Goal: Task Accomplishment & Management: Manage account settings

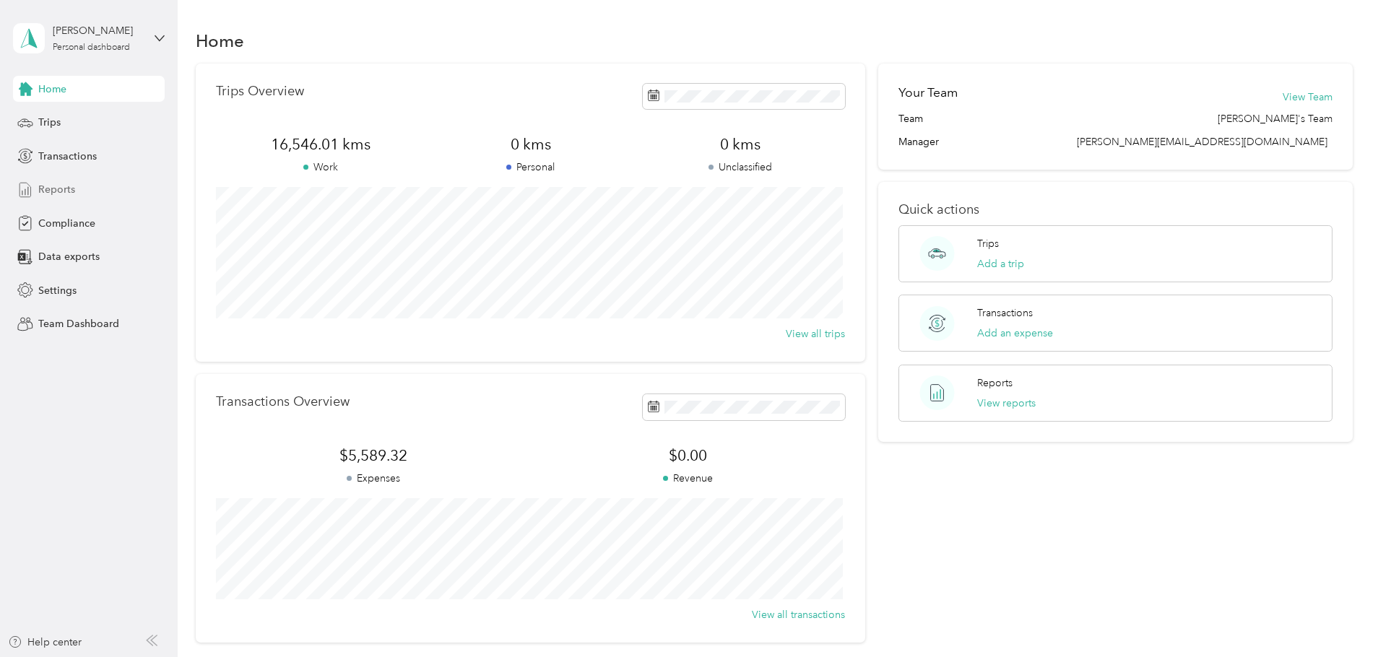
click at [64, 189] on span "Reports" at bounding box center [56, 189] width 37 height 15
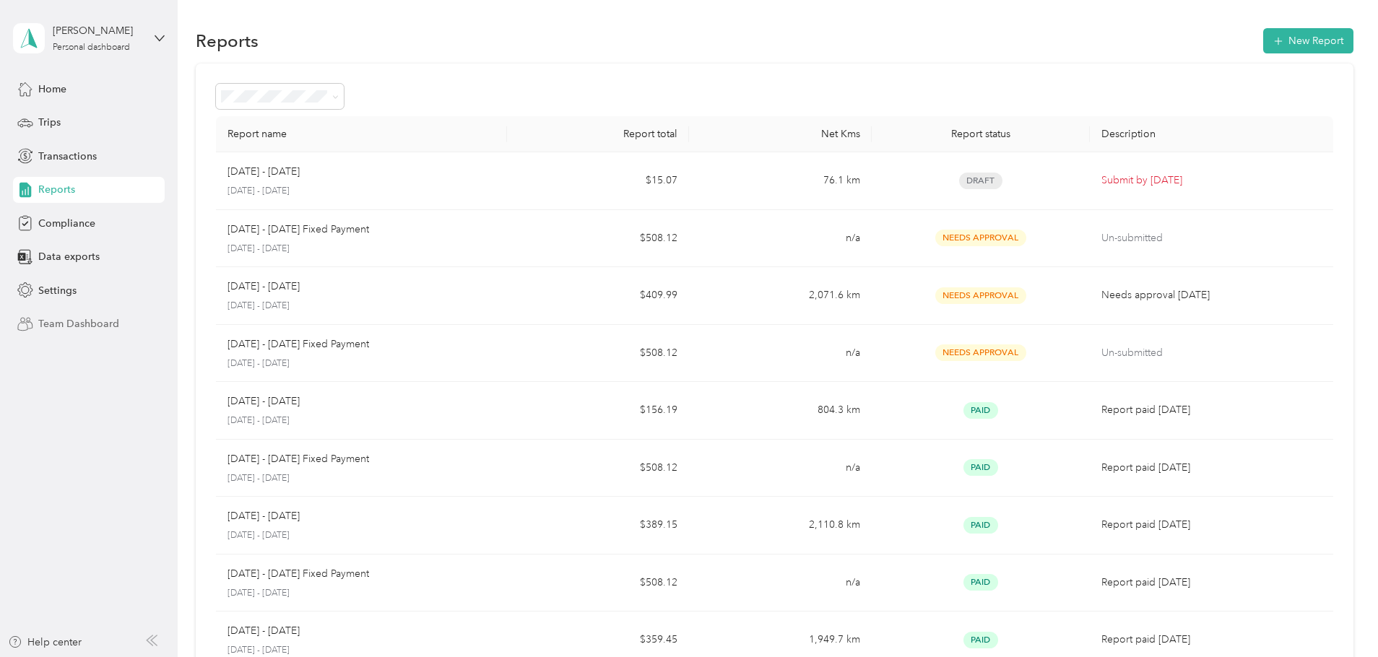
click at [59, 314] on div "Team Dashboard" at bounding box center [89, 324] width 152 height 26
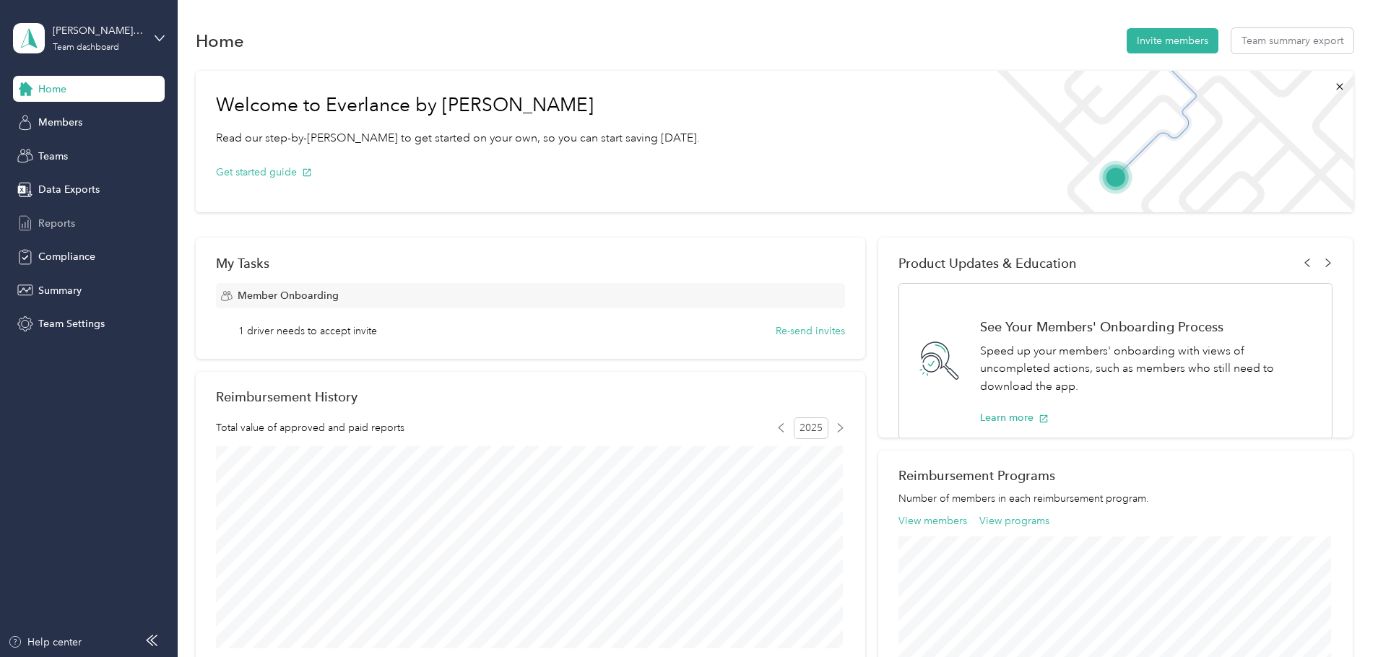
click at [69, 218] on span "Reports" at bounding box center [56, 223] width 37 height 15
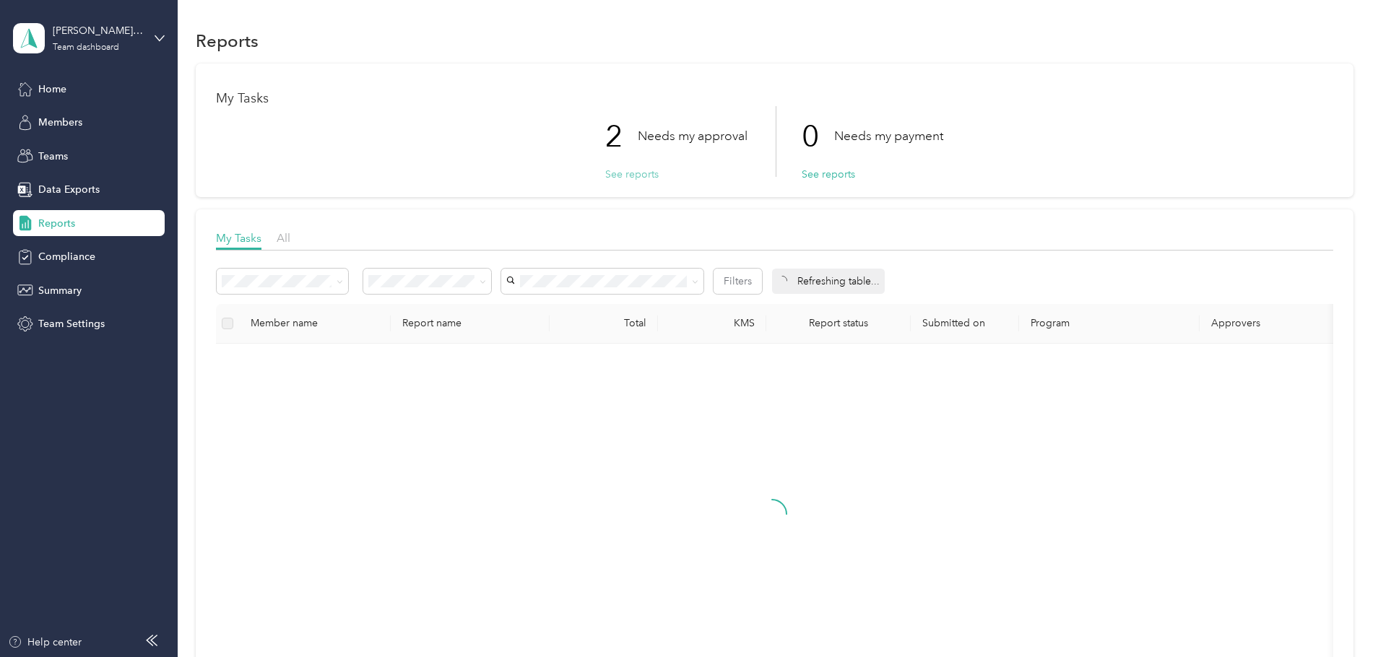
click at [613, 177] on button "See reports" at bounding box center [631, 174] width 53 height 15
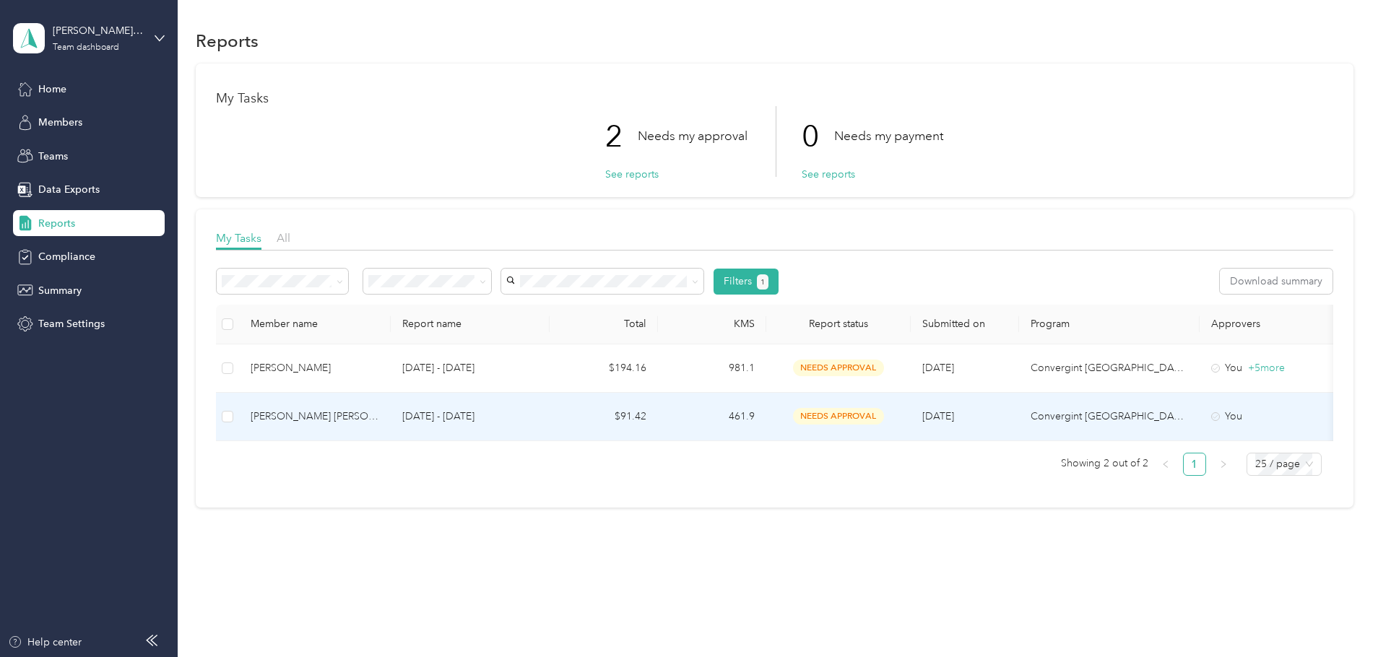
click at [310, 424] on div "[PERSON_NAME] [PERSON_NAME]. Laarakkers" at bounding box center [315, 417] width 129 height 16
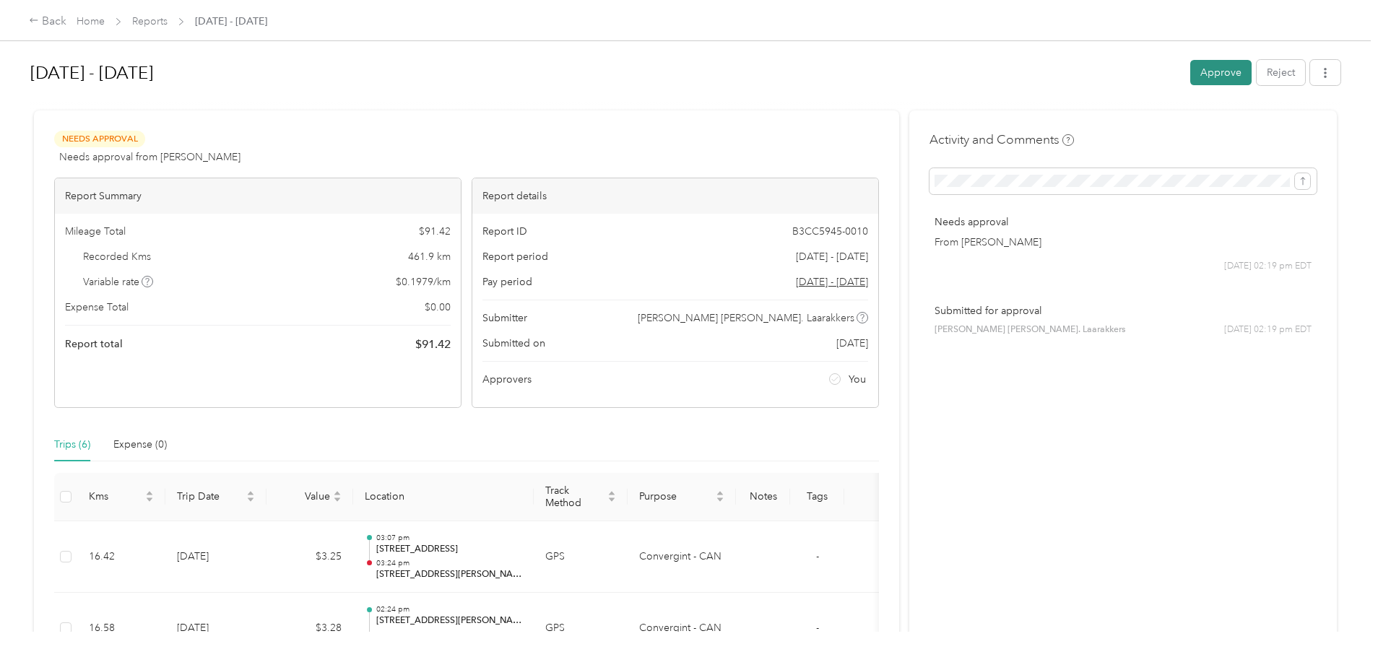
click at [1198, 70] on button "Approve" at bounding box center [1221, 72] width 61 height 25
